Goal: Information Seeking & Learning: Learn about a topic

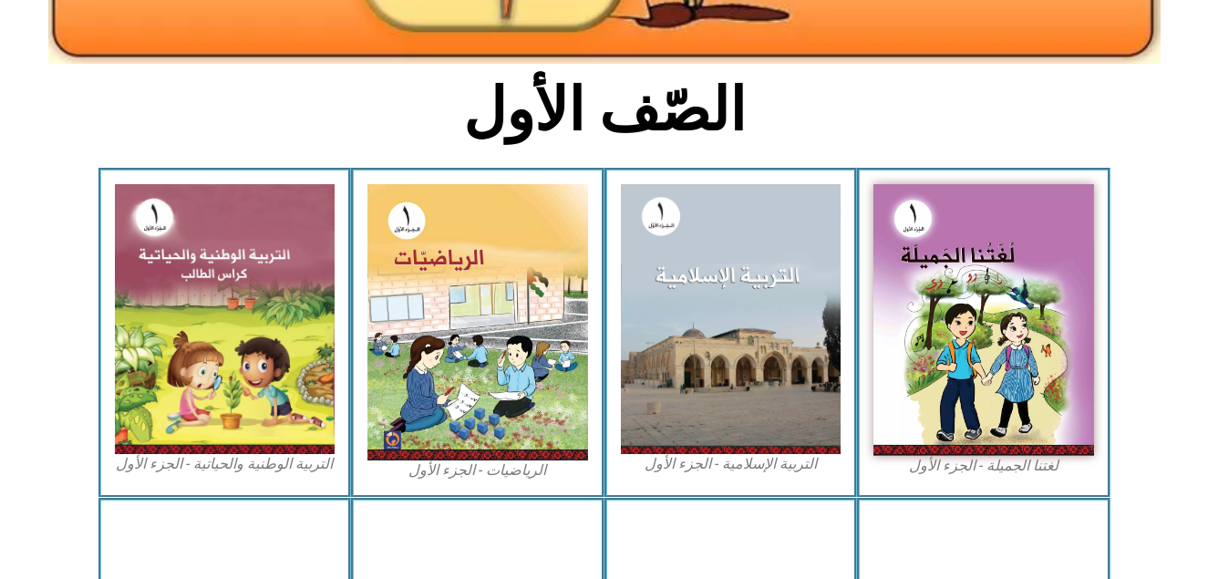
scroll to position [482, 0]
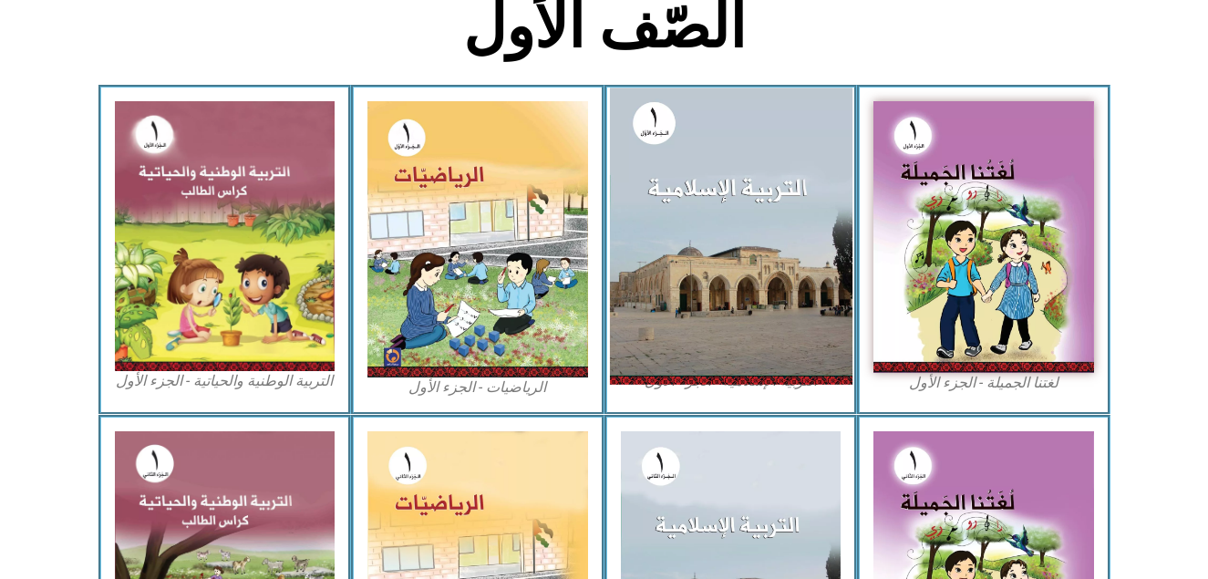
click at [724, 167] on img at bounding box center [730, 236] width 242 height 296
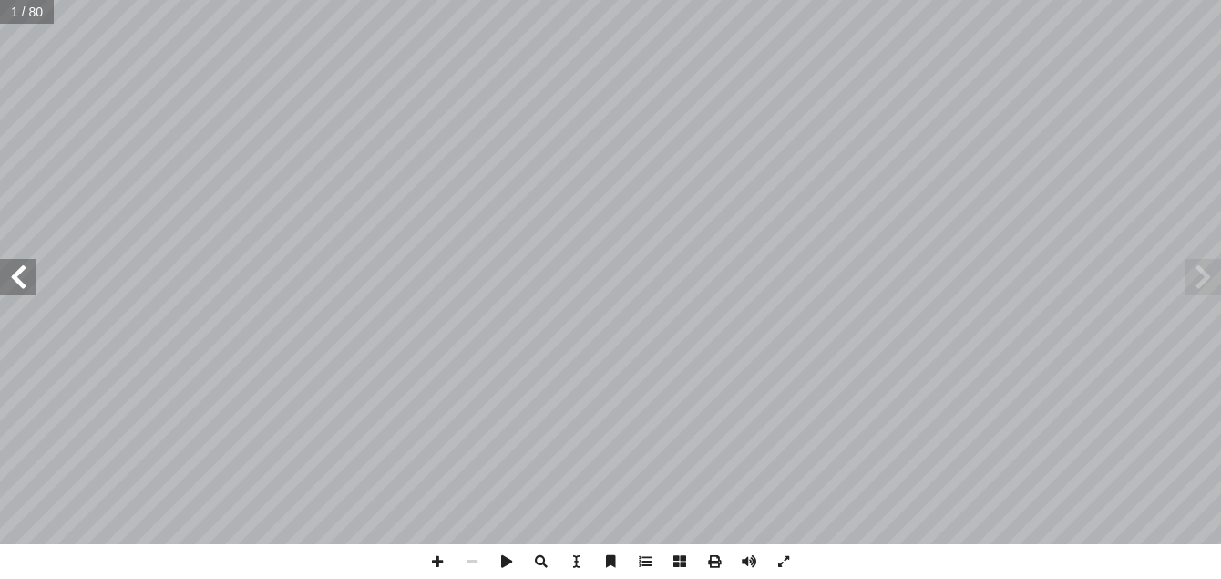
click at [5, 283] on span at bounding box center [18, 277] width 36 height 36
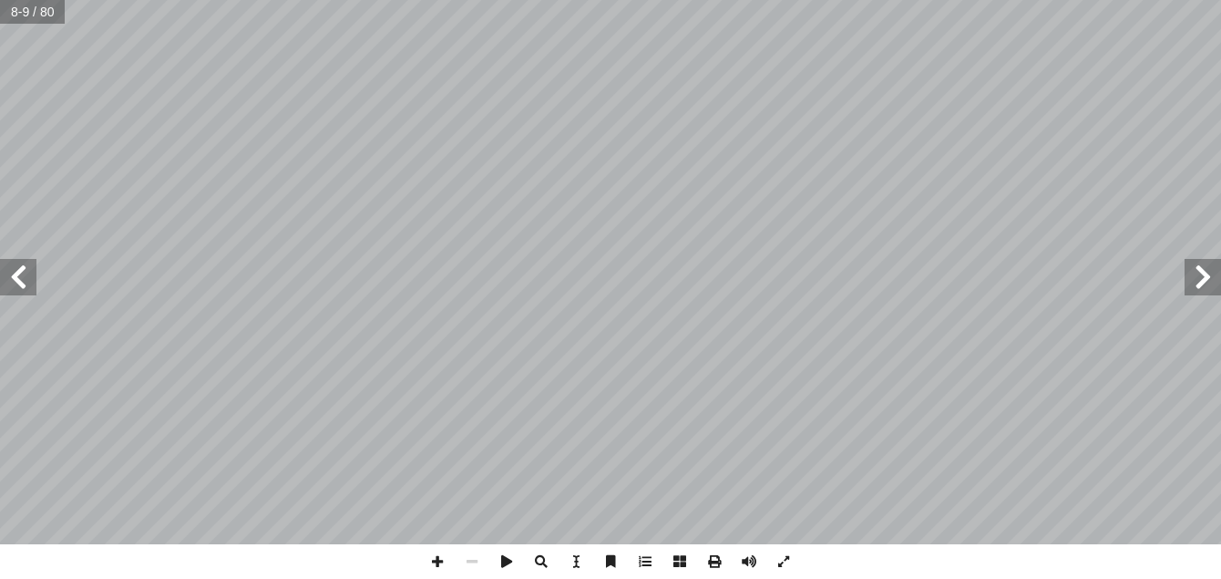
click at [2, 281] on span at bounding box center [18, 277] width 36 height 36
click at [5, 271] on span at bounding box center [18, 277] width 36 height 36
click at [476, 556] on span at bounding box center [472, 561] width 35 height 35
click at [21, 274] on span at bounding box center [18, 277] width 36 height 36
click at [27, 285] on span at bounding box center [18, 277] width 36 height 36
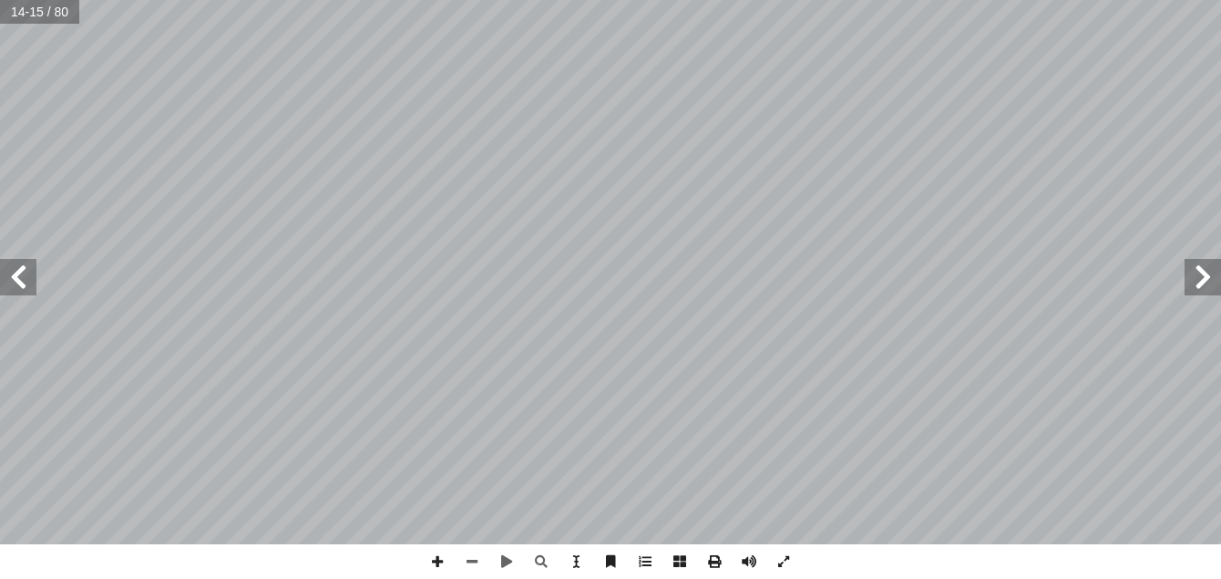
click at [27, 285] on span at bounding box center [18, 277] width 36 height 36
click at [472, 553] on span at bounding box center [472, 561] width 35 height 35
click at [442, 556] on span at bounding box center [437, 561] width 35 height 35
click at [26, 273] on span at bounding box center [18, 277] width 36 height 36
